Goal: Check status

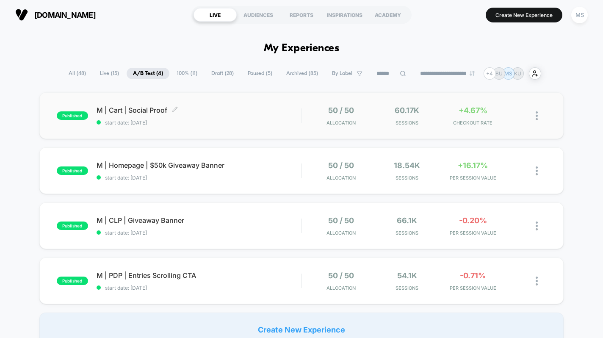
click at [227, 109] on span "M | Cart | Social Proof Click to edit experience details" at bounding box center [198, 110] width 205 height 8
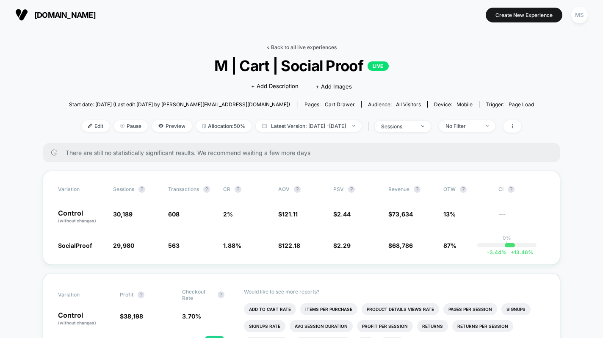
click at [310, 48] on link "< Back to all live experiences" at bounding box center [301, 47] width 70 height 6
